Goal: Transaction & Acquisition: Purchase product/service

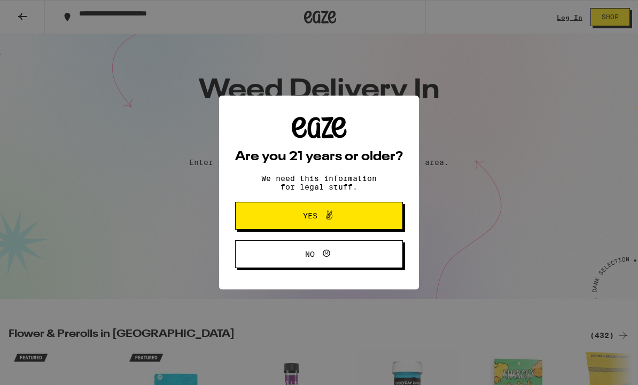
click at [347, 208] on button "Yes" at bounding box center [319, 216] width 168 height 28
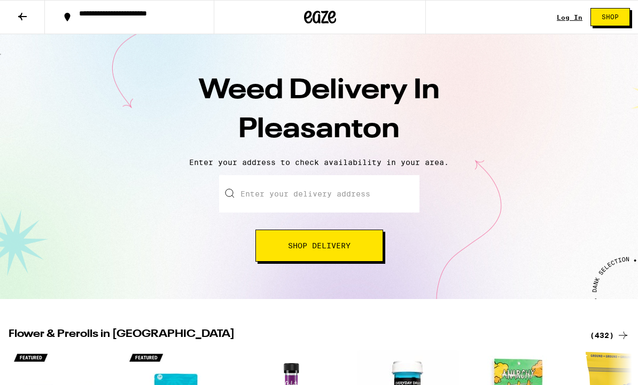
click at [566, 17] on link "Log In" at bounding box center [570, 17] width 26 height 7
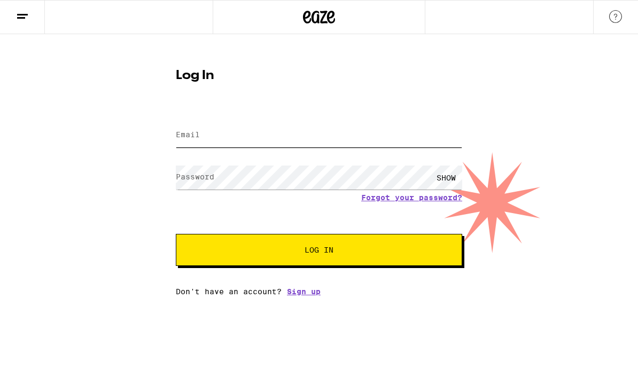
click at [364, 142] on input "Email" at bounding box center [319, 135] width 286 height 24
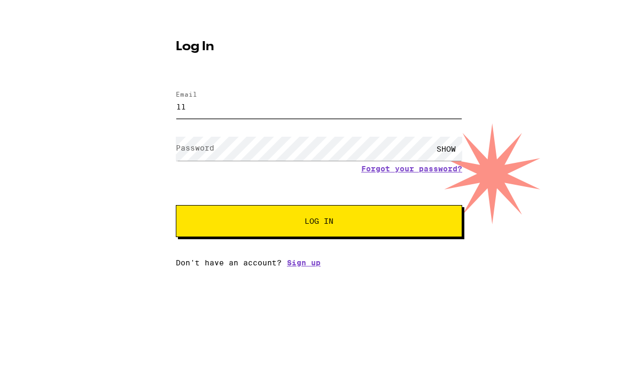
type input "[EMAIL_ADDRESS][DOMAIN_NAME]"
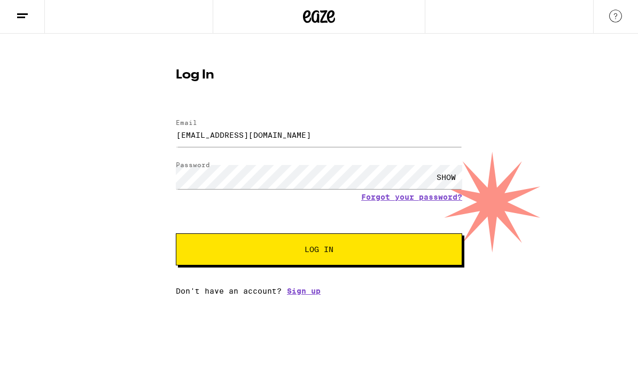
click at [422, 253] on button "Log In" at bounding box center [319, 250] width 286 height 32
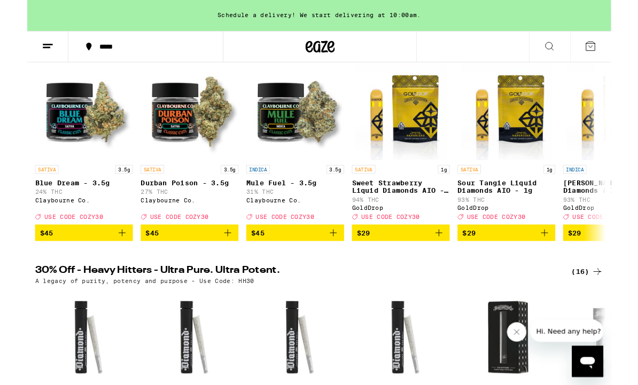
scroll to position [147, 0]
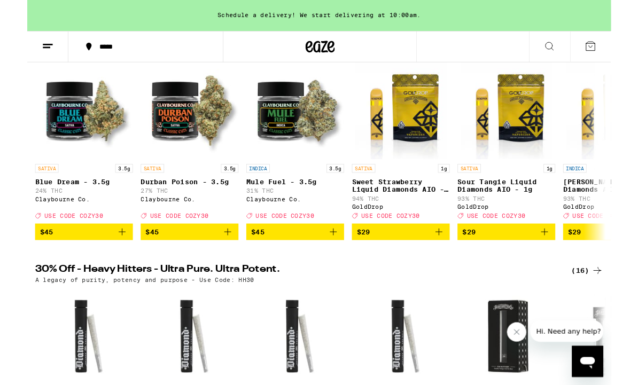
click at [399, 260] on span "$29" at bounding box center [408, 253] width 96 height 13
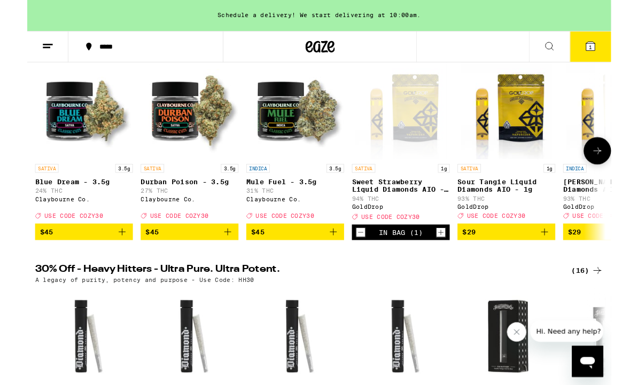
scroll to position [147, 0]
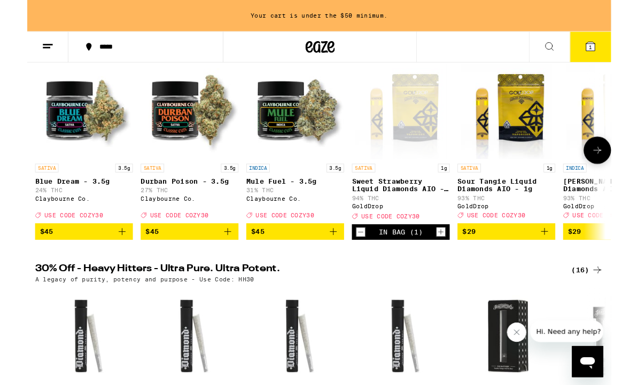
click at [509, 260] on span "$29" at bounding box center [524, 253] width 96 height 13
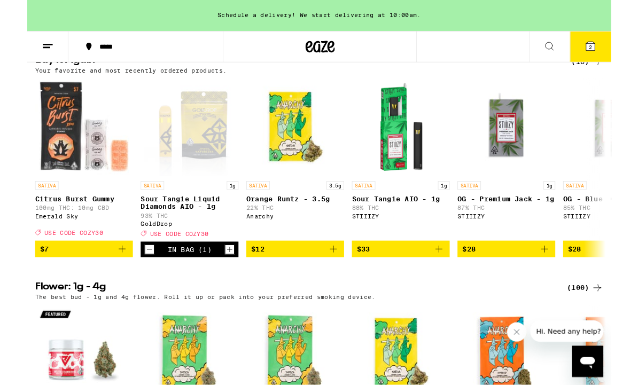
scroll to position [1091, 0]
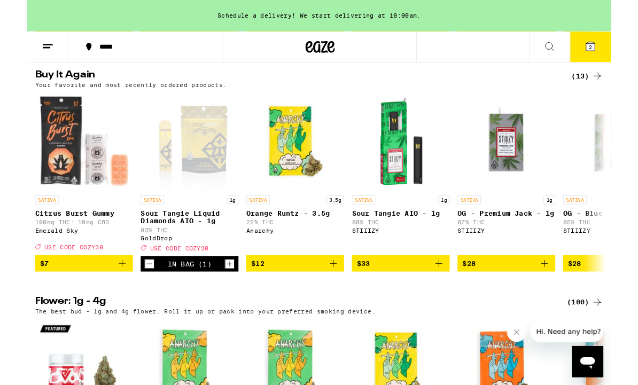
click at [51, 294] on span "$7" at bounding box center [62, 288] width 96 height 13
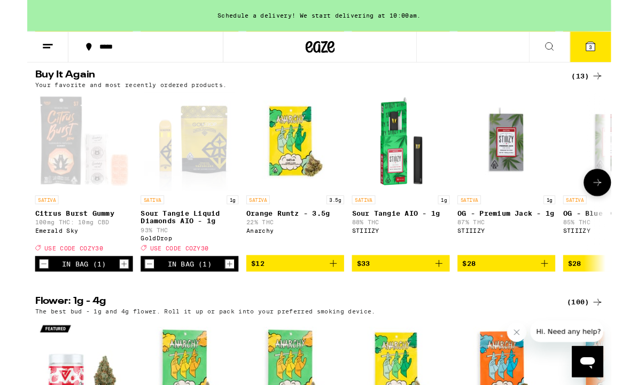
click at [102, 295] on icon "Increment" at bounding box center [106, 288] width 10 height 13
click at [108, 295] on icon "Increment" at bounding box center [106, 288] width 10 height 13
click at [106, 295] on icon "Increment" at bounding box center [106, 288] width 10 height 13
click at [103, 295] on icon "Increment" at bounding box center [106, 288] width 10 height 13
click at [107, 295] on icon "Increment" at bounding box center [106, 288] width 10 height 13
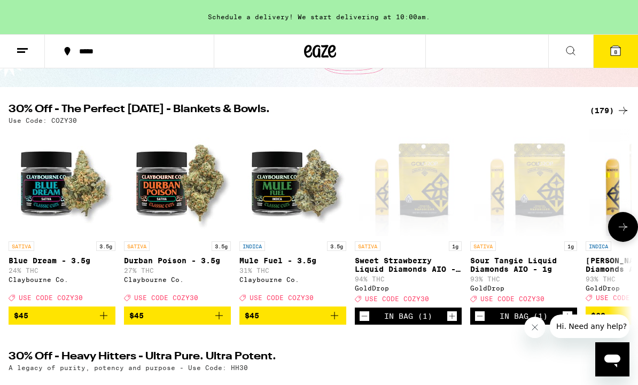
scroll to position [0, 0]
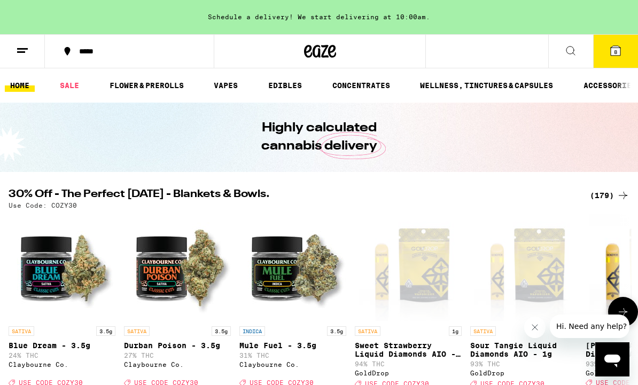
click at [137, 88] on link "FLOWER & PREROLLS" at bounding box center [146, 85] width 85 height 13
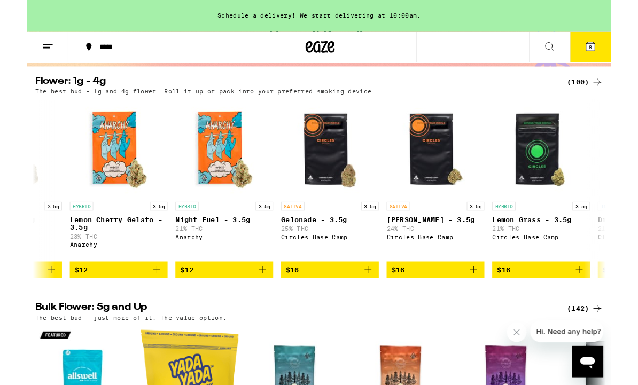
scroll to position [0, 540]
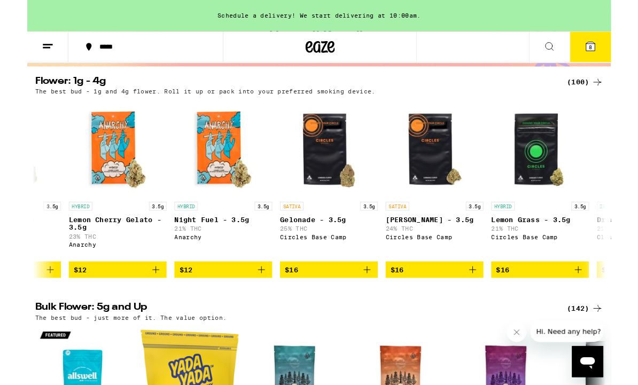
click at [432, 301] on span "$16" at bounding box center [445, 295] width 96 height 13
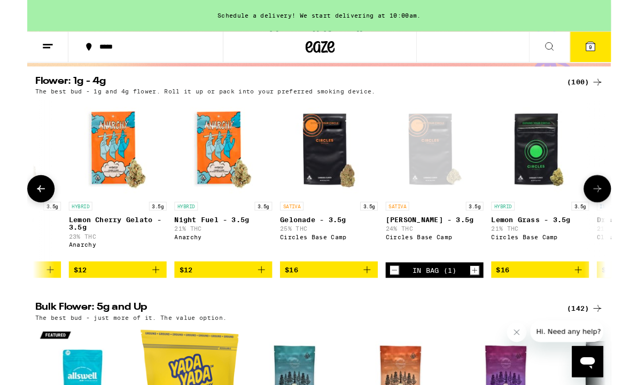
click at [315, 301] on span "$16" at bounding box center [330, 295] width 96 height 13
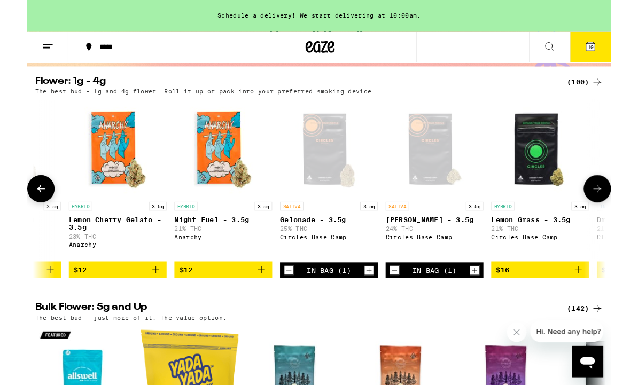
click at [623, 52] on button "10" at bounding box center [615, 51] width 45 height 33
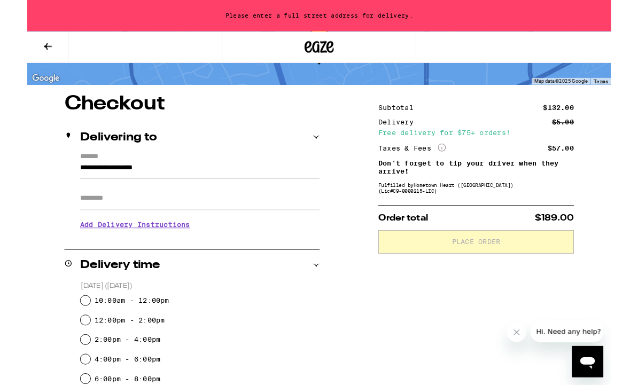
scroll to position [60, 0]
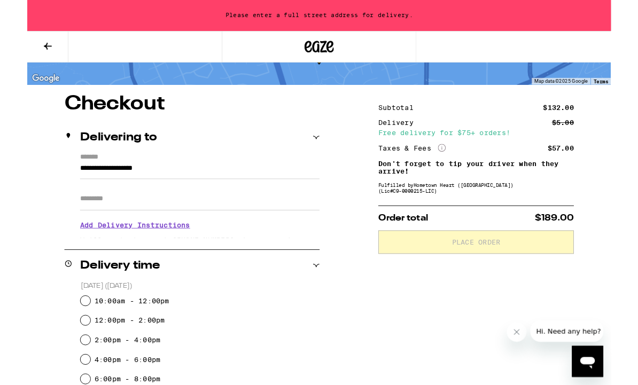
click at [271, 174] on label "*******" at bounding box center [189, 173] width 262 height 10
click at [271, 178] on input "**********" at bounding box center [189, 187] width 262 height 18
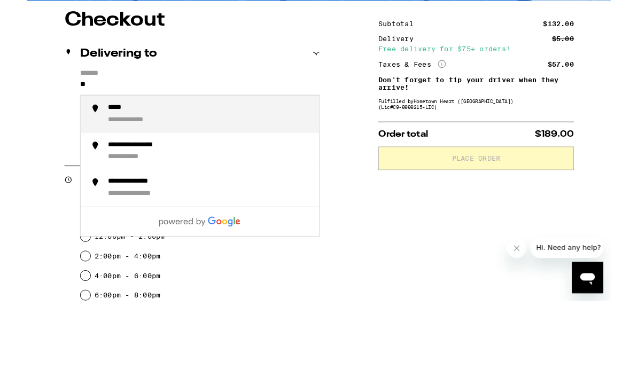
type input "*"
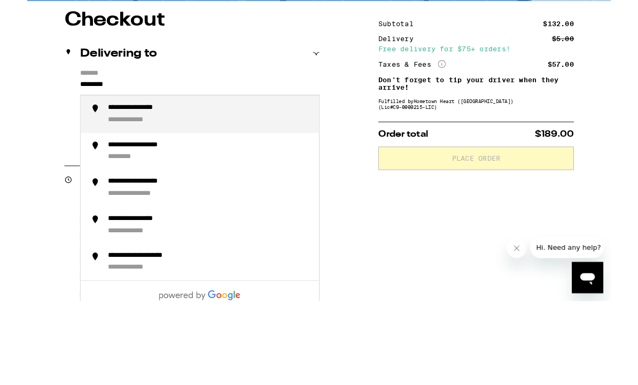
click at [130, 219] on div "**********" at bounding box center [122, 224] width 68 height 10
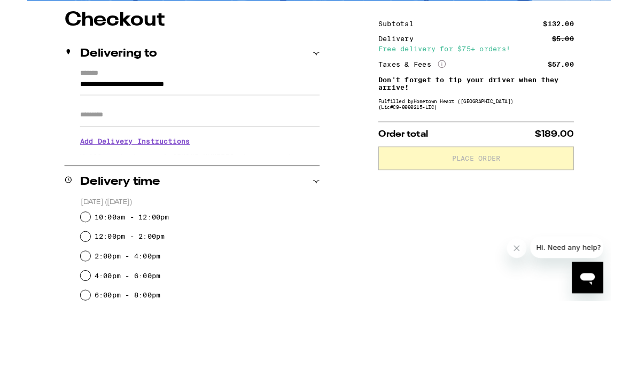
scroll to position [152, 0]
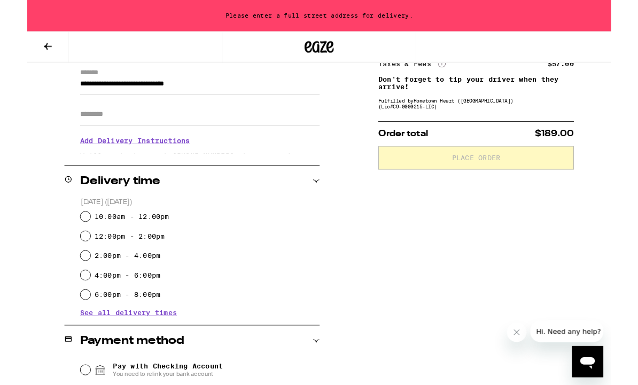
type input "**********"
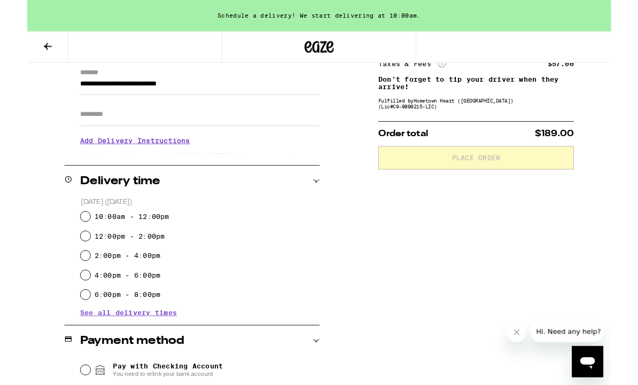
click at [81, 131] on input "Apt/Suite" at bounding box center [189, 125] width 262 height 26
type input "*"
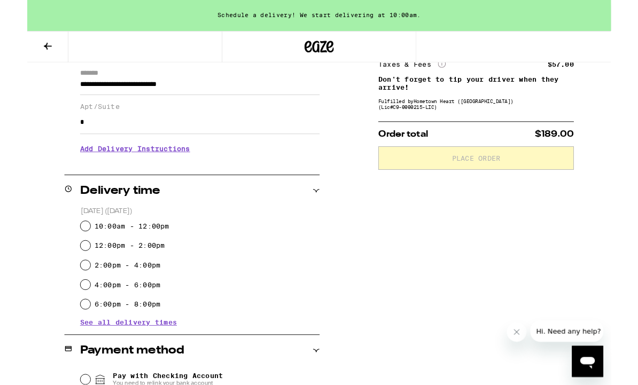
type input "*"
click at [64, 248] on input "10:00am - 12:00pm" at bounding box center [63, 247] width 11 height 11
radio input "true"
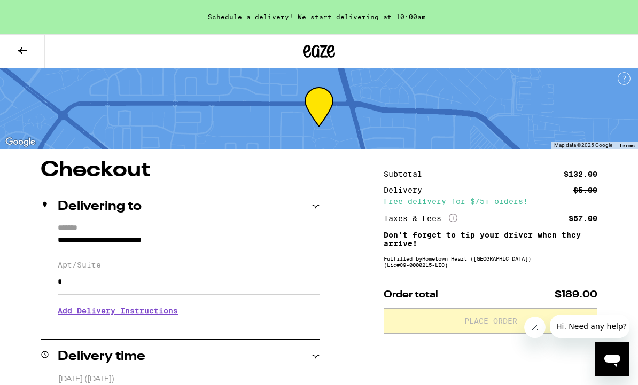
scroll to position [0, 0]
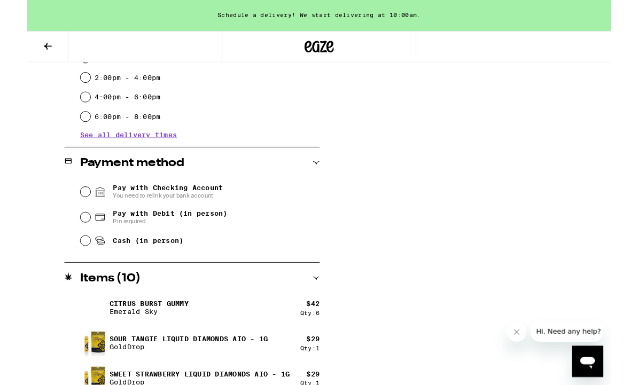
click at [65, 265] on input "Cash (in person)" at bounding box center [63, 263] width 11 height 11
radio input "true"
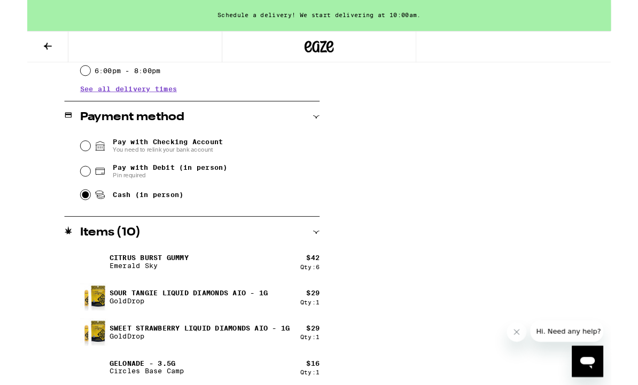
scroll to position [451, 0]
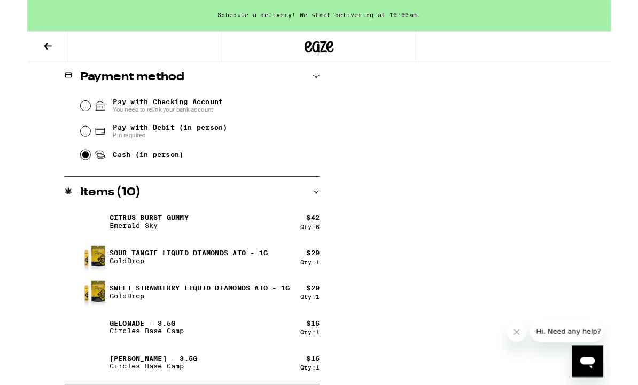
click at [106, 247] on p "Emerald Sky" at bounding box center [133, 247] width 87 height 9
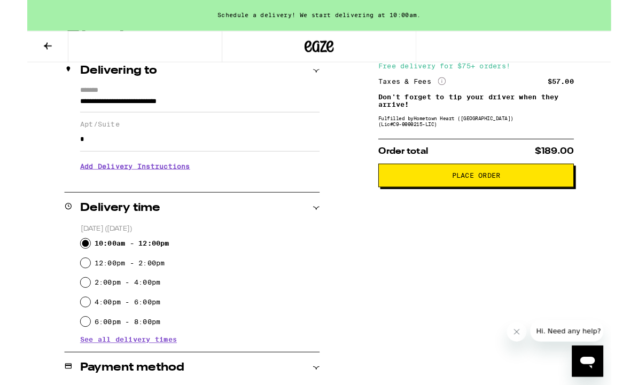
scroll to position [133, 0]
click at [541, 205] on button "Place Order" at bounding box center [491, 192] width 214 height 26
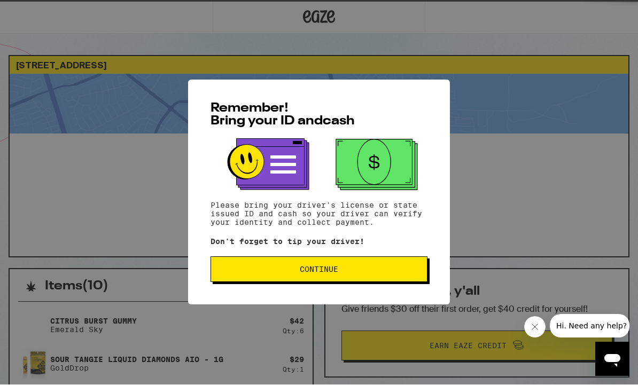
scroll to position [1, 0]
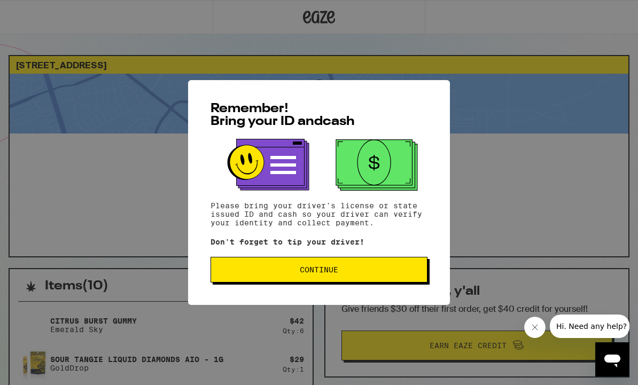
click at [391, 271] on span "Continue" at bounding box center [319, 269] width 199 height 7
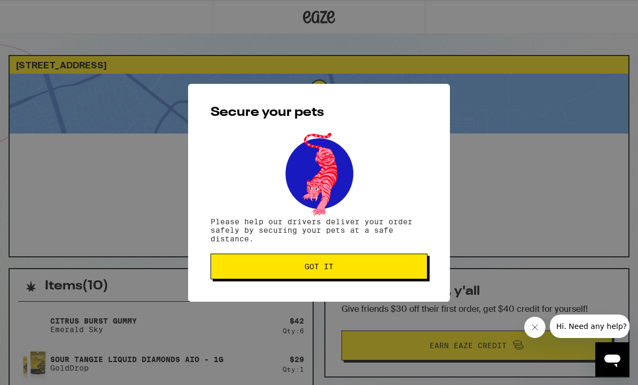
click at [396, 267] on span "Got it" at bounding box center [319, 266] width 199 height 7
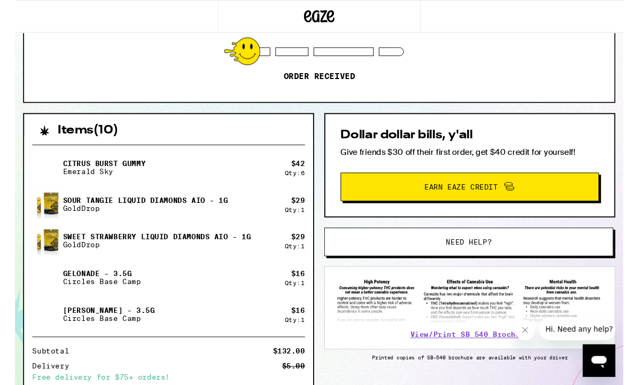
scroll to position [0, 0]
